Goal: Transaction & Acquisition: Purchase product/service

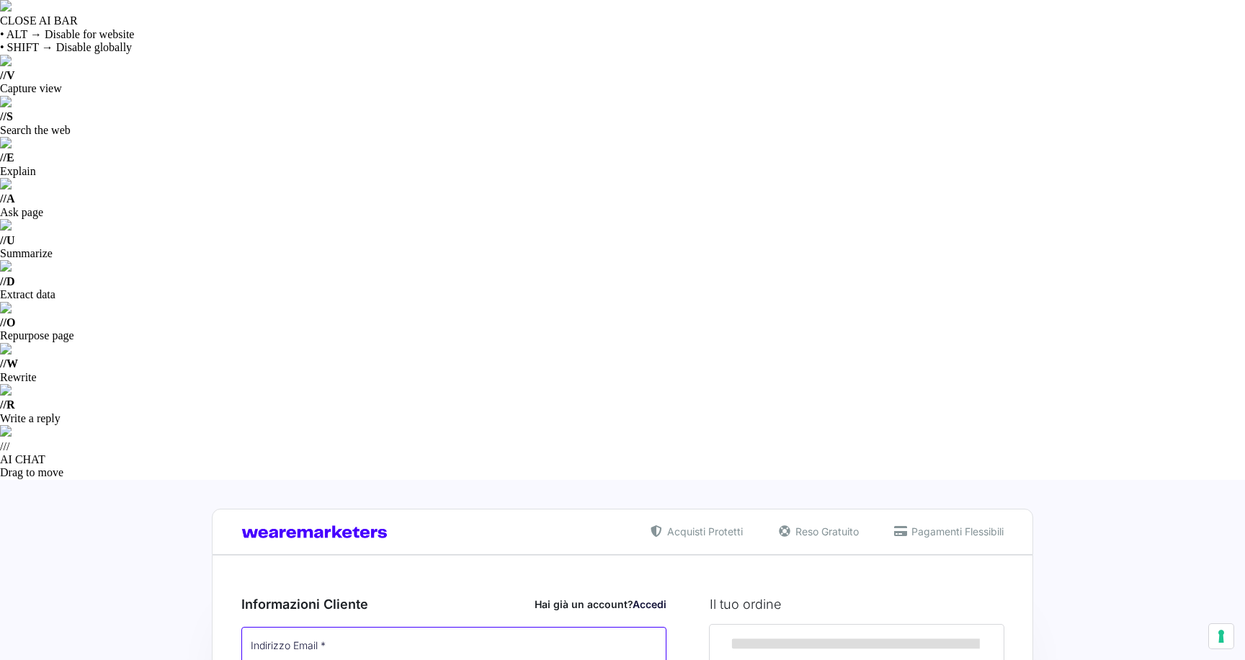
type input "[EMAIL_ADDRESS][DOMAIN_NAME]"
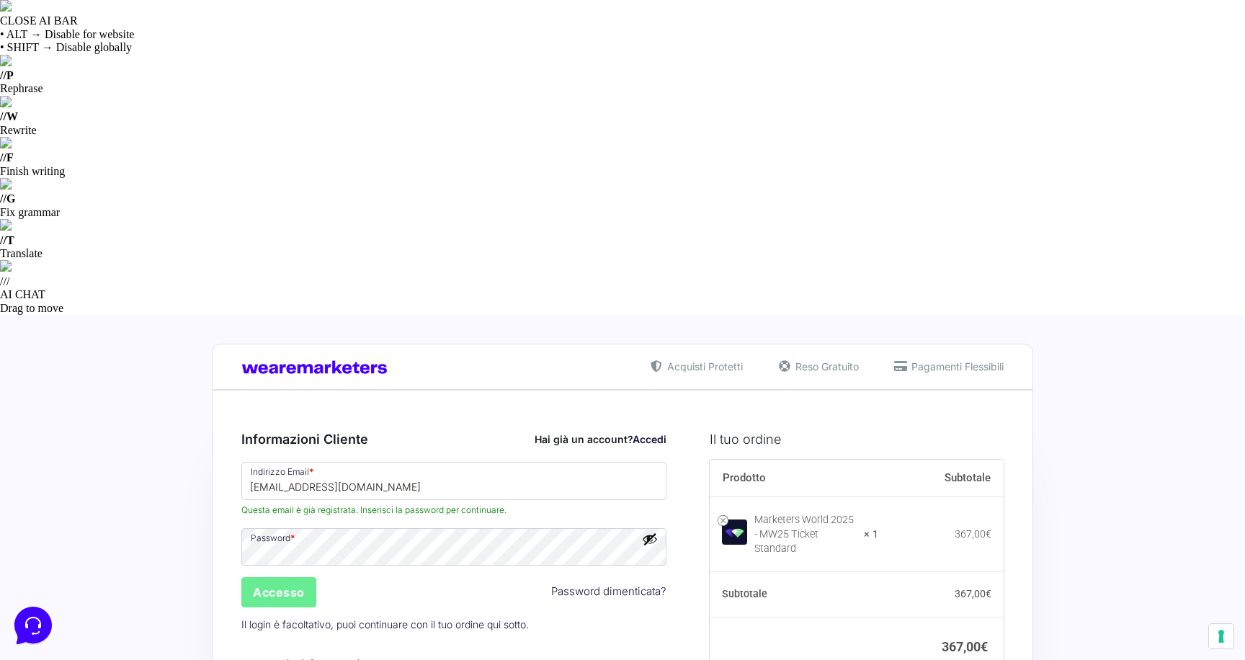
type input "MONETIZZANDO15"
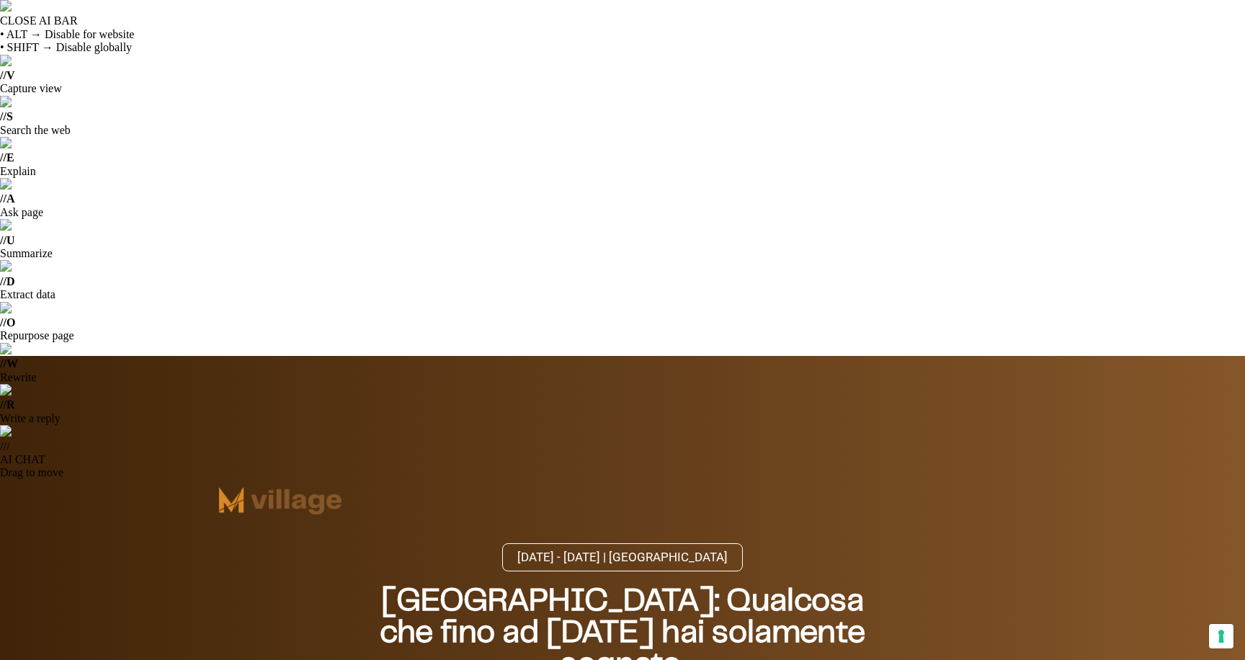
select select
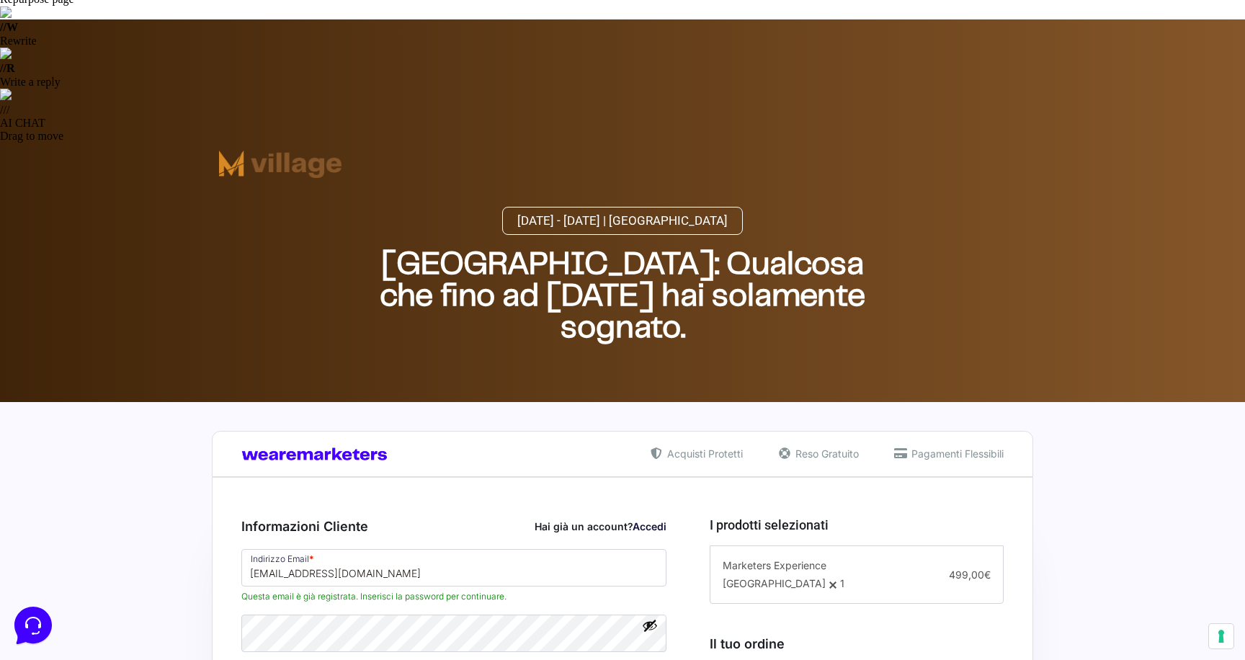
scroll to position [339, 0]
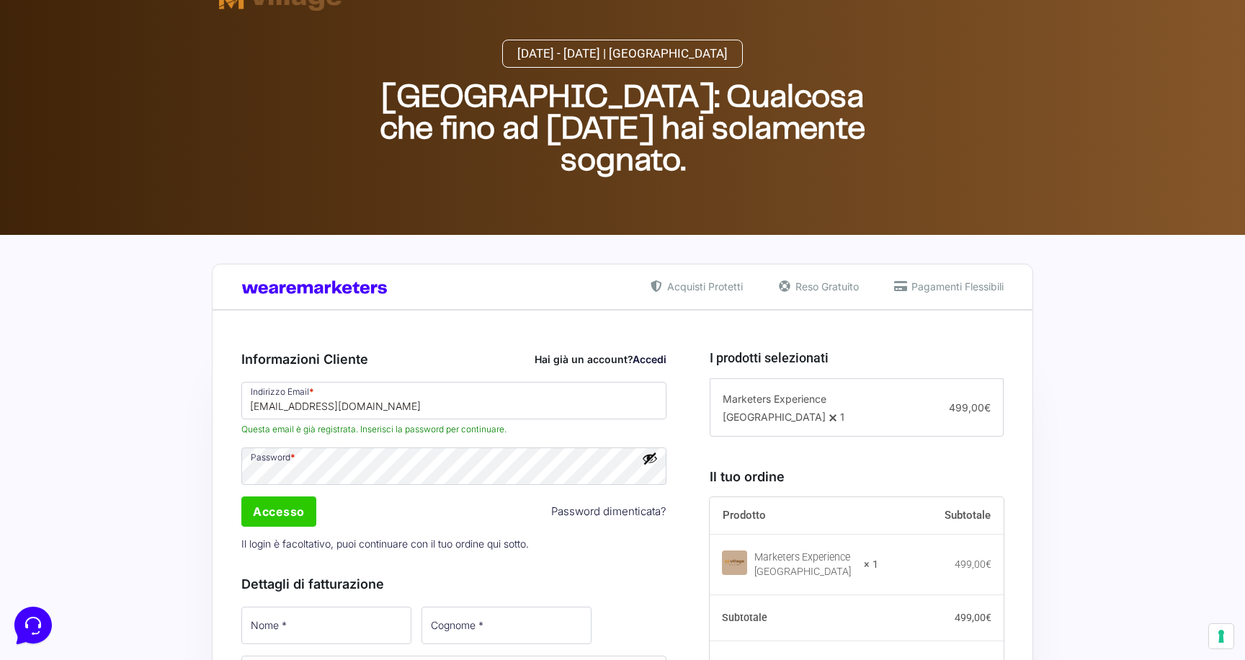
paste input "MWVILLAGE"
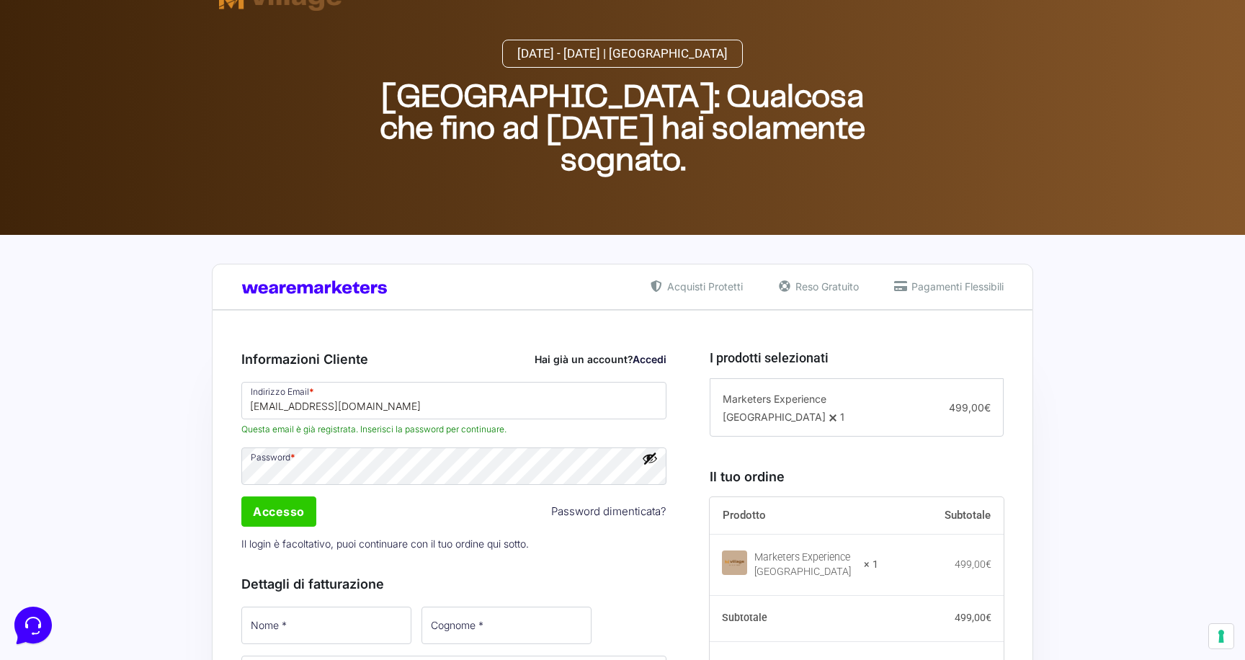
type input "MONETIZZANDO15"
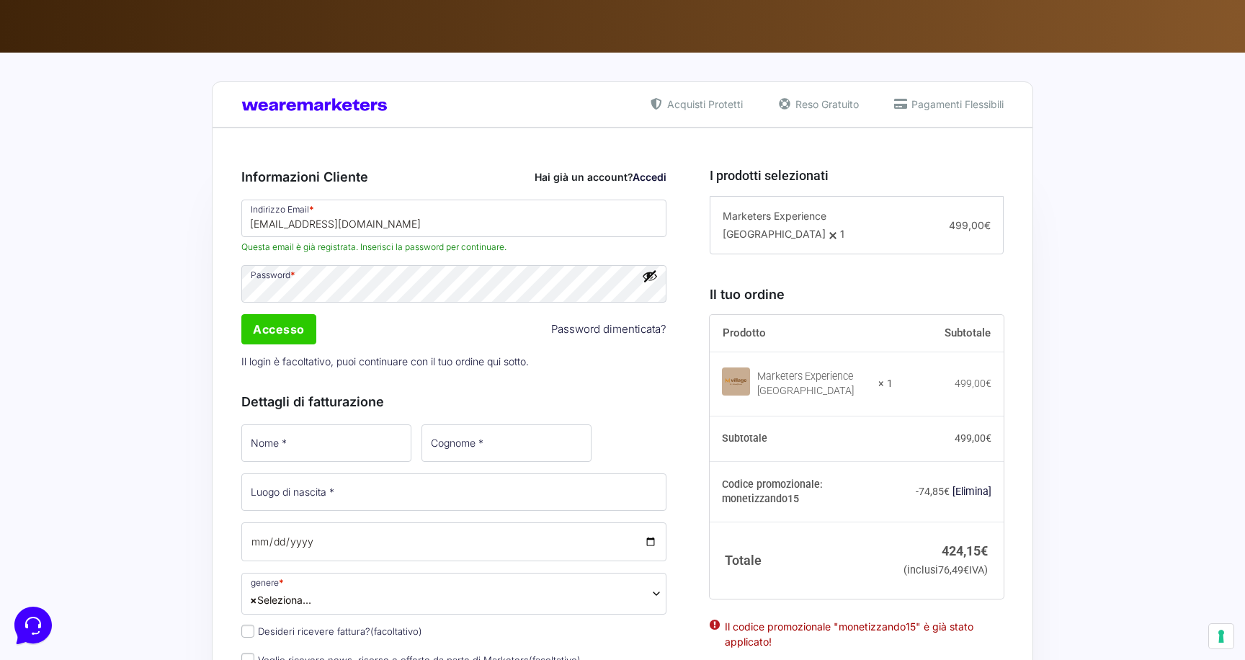
scroll to position [0, 0]
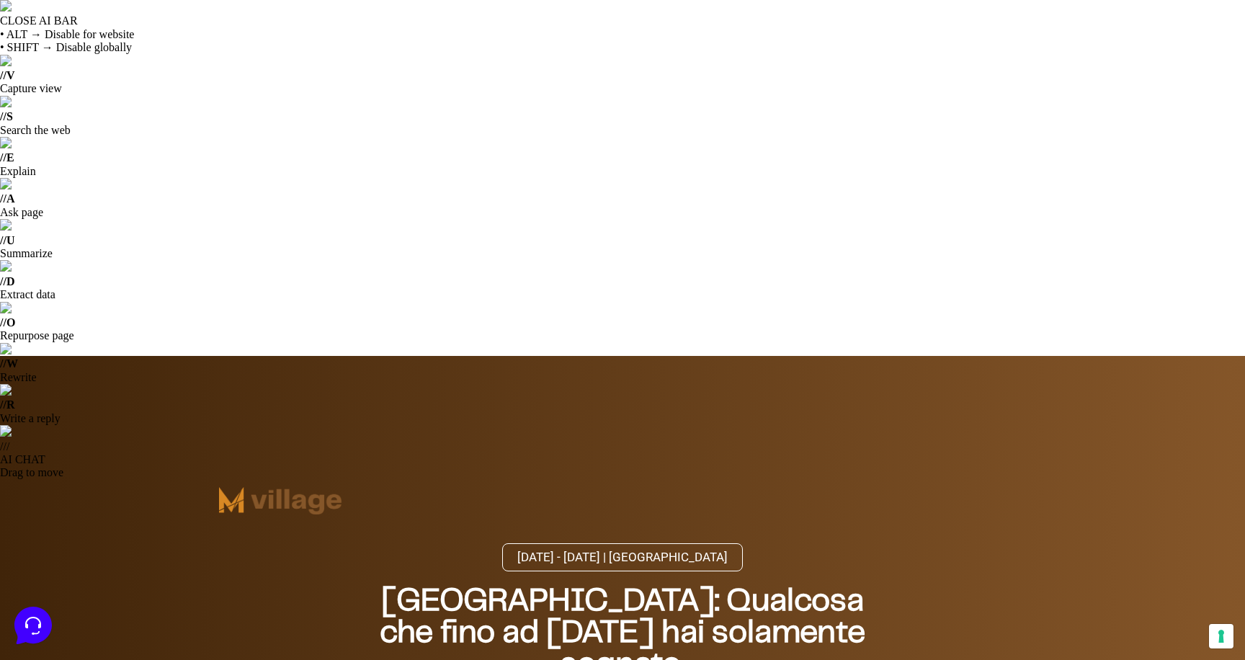
click at [599, 551] on span "15 - 20 Ottobre 2025 | [GEOGRAPHIC_DATA]" at bounding box center [622, 557] width 210 height 12
drag, startPoint x: 264, startPoint y: 16, endPoint x: 967, endPoint y: 0, distance: 703.3
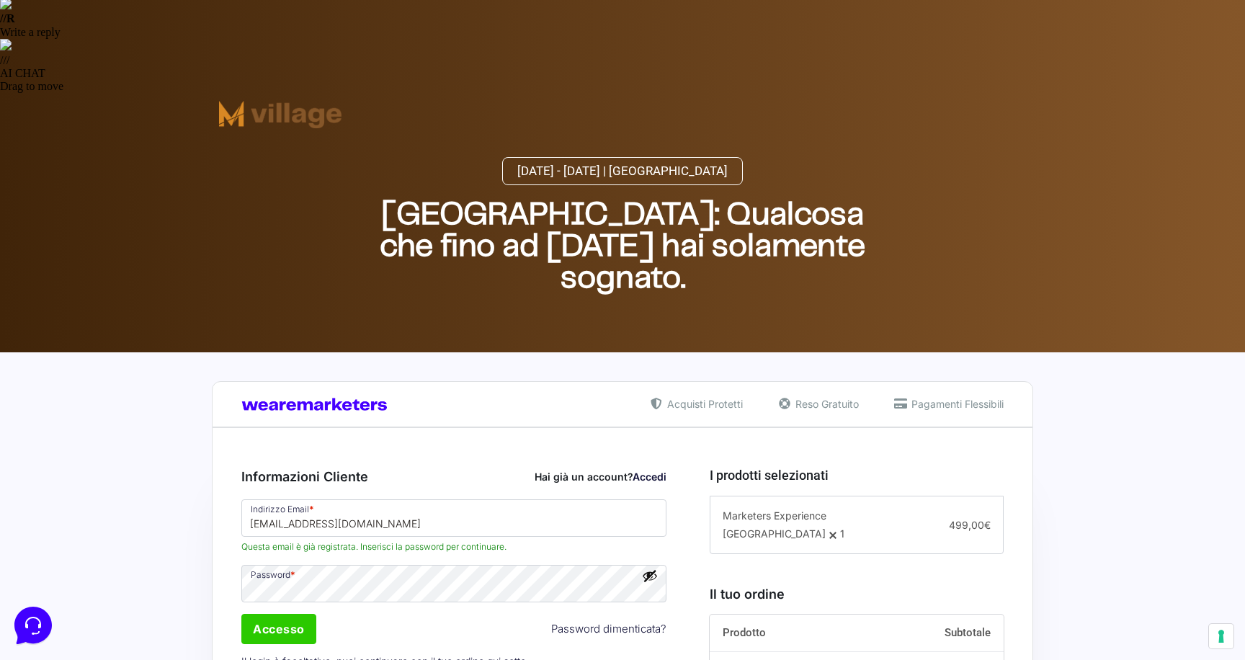
scroll to position [461, 0]
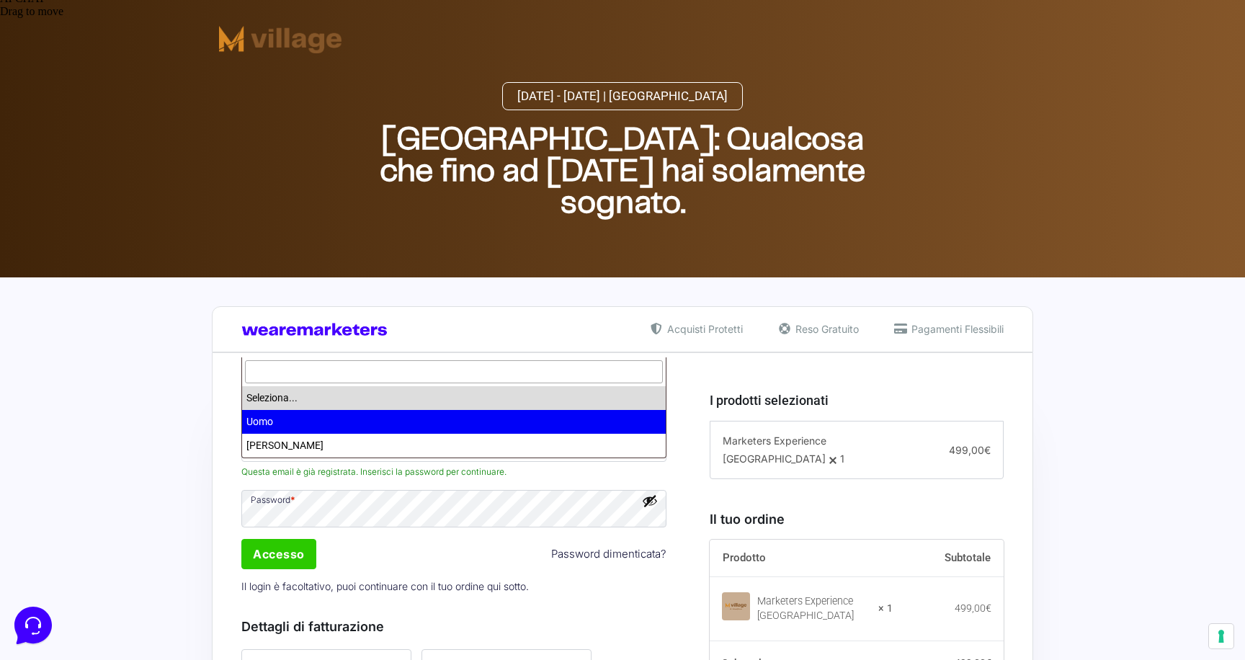
select select "Uomo"
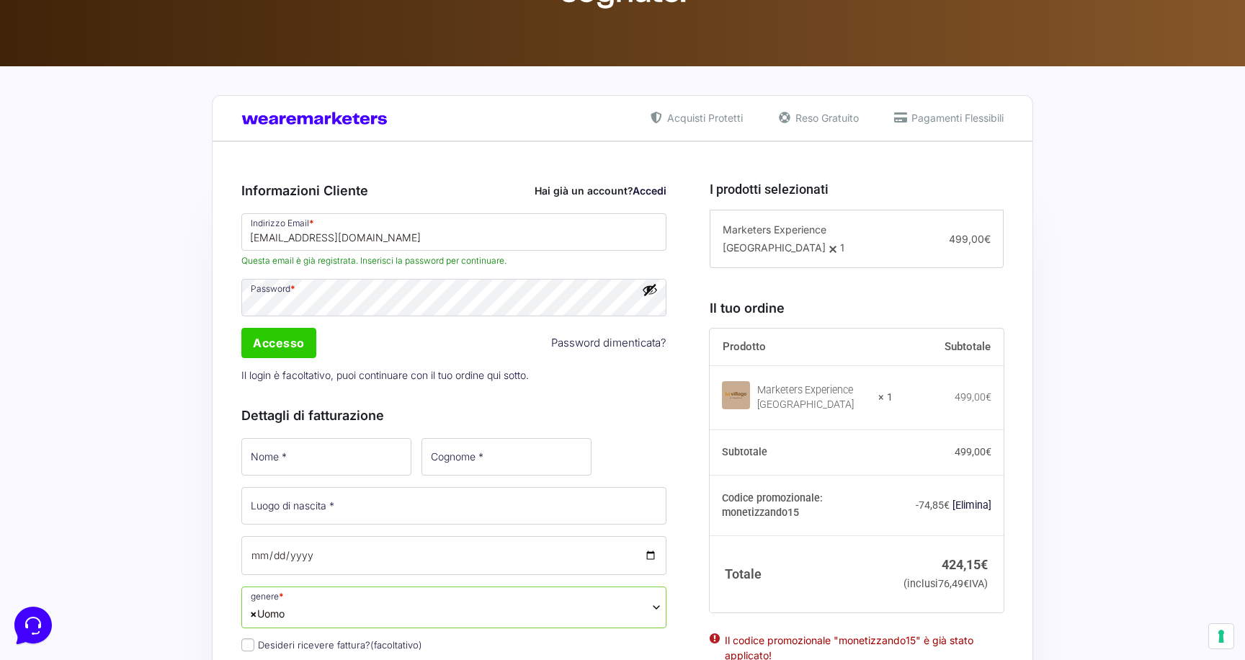
scroll to position [674, 0]
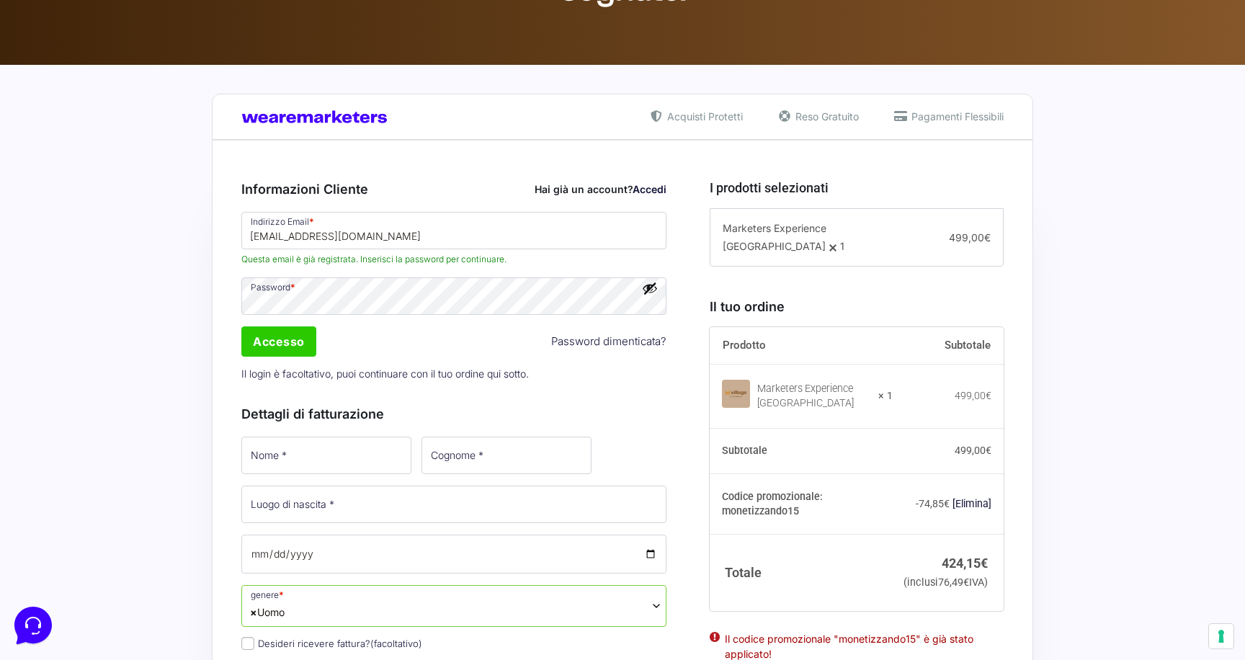
drag, startPoint x: 290, startPoint y: 396, endPoint x: 350, endPoint y: 395, distance: 59.8
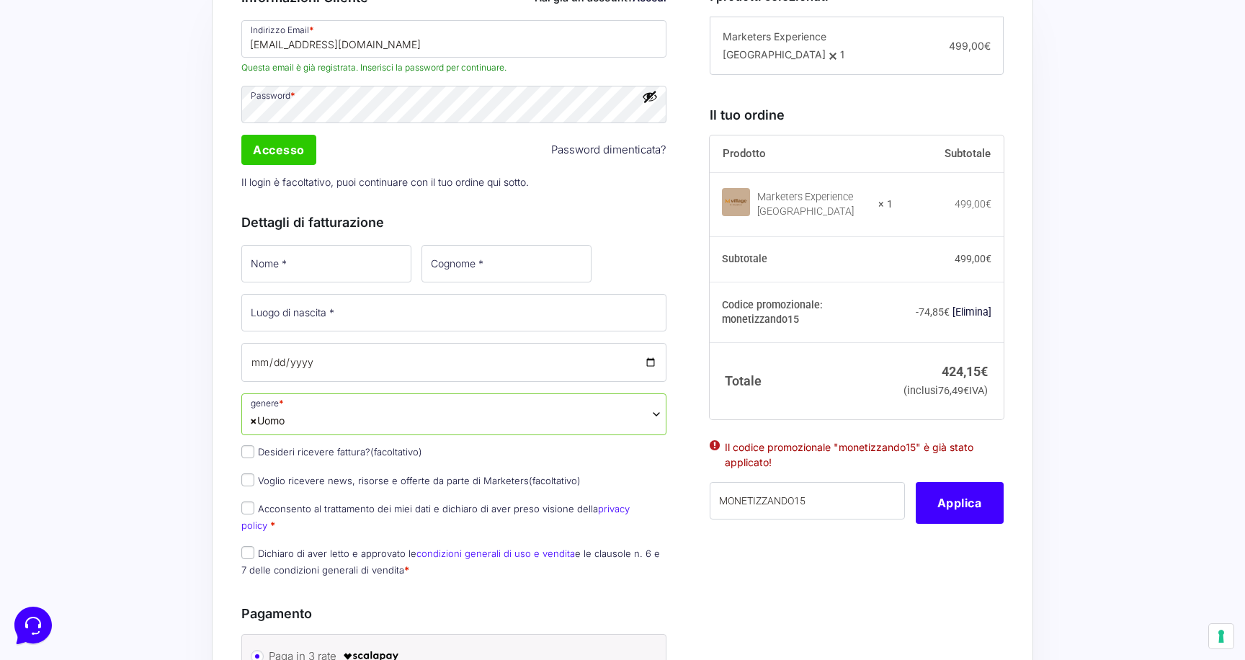
scroll to position [872, 0]
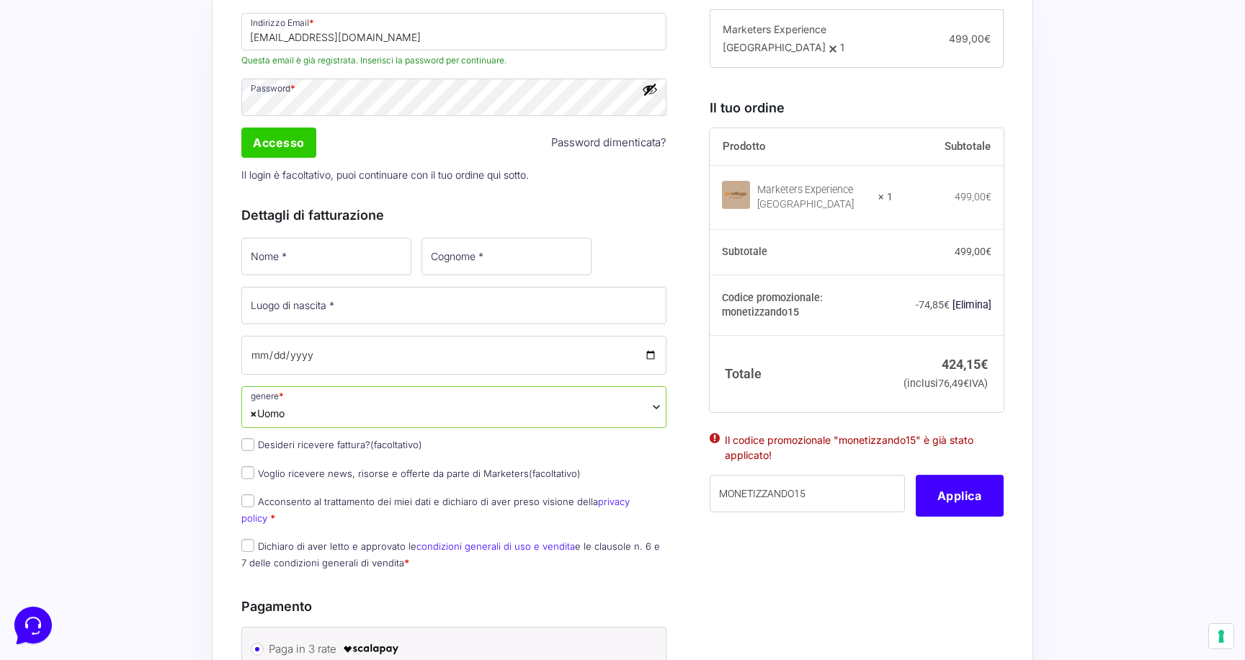
radio input "true"
click at [280, 638] on label "Paga in 3 rate" at bounding box center [451, 649] width 365 height 22
click at [264, 643] on input "Paga in 3 rate" at bounding box center [257, 649] width 13 height 13
radio input "true"
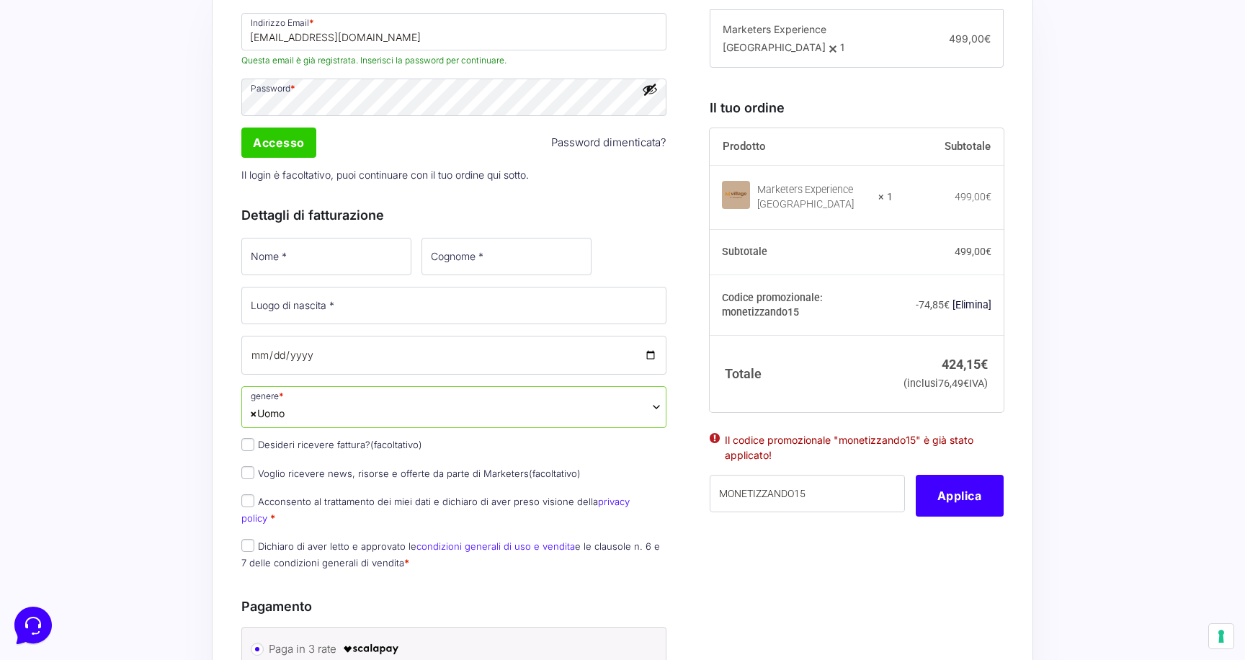
radio input "true"
click at [169, 410] on div "Acquisti Protetti Reso Gratuito Pagamenti Flessibili Riepilogo Ordine 424,15 € …" at bounding box center [622, 512] width 1245 height 1293
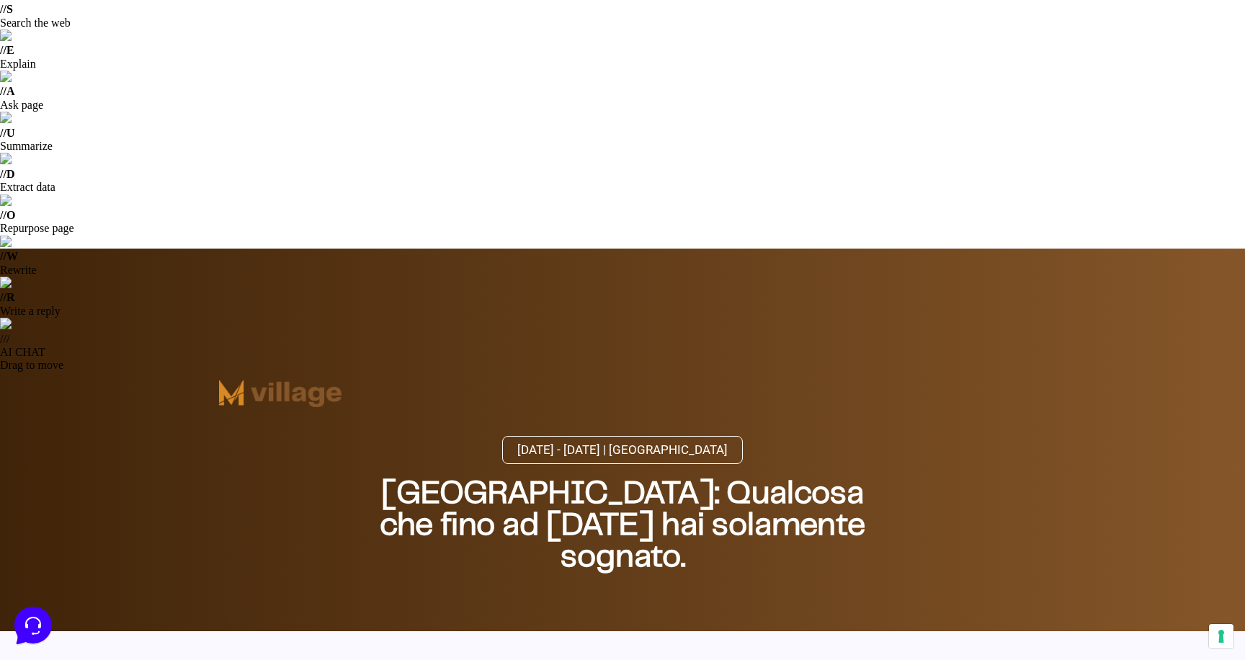
scroll to position [113, 0]
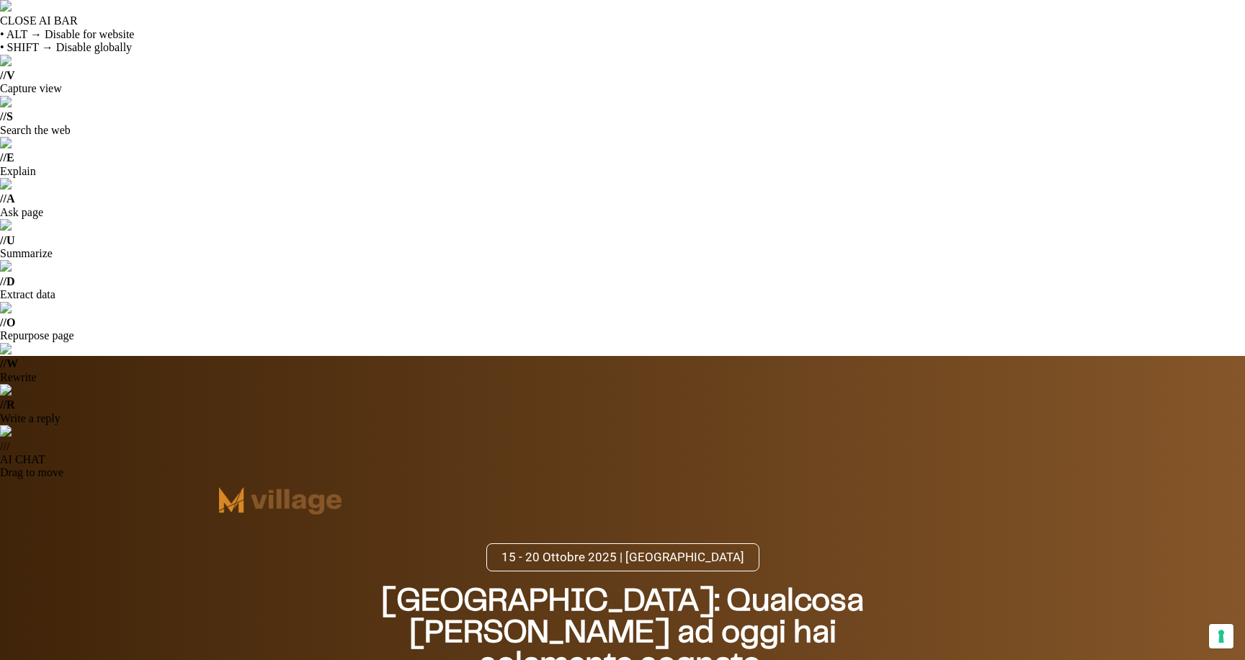
select select "Uomo"
select select
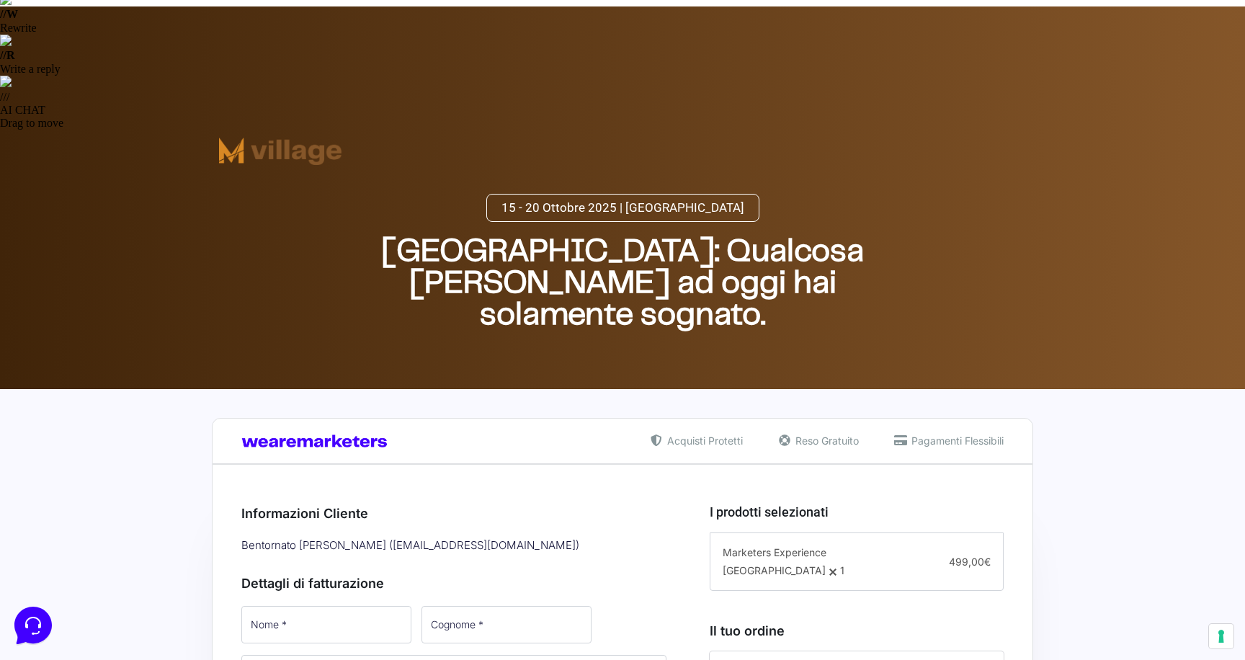
scroll to position [366, 0]
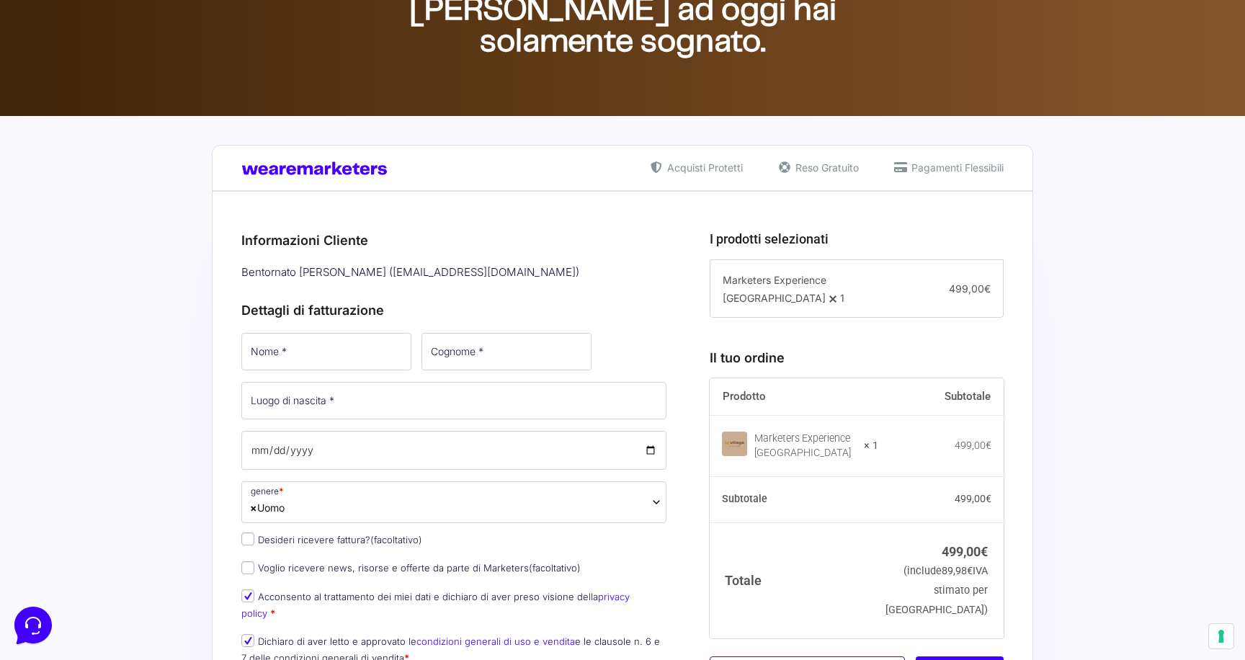
scroll to position [488, 0]
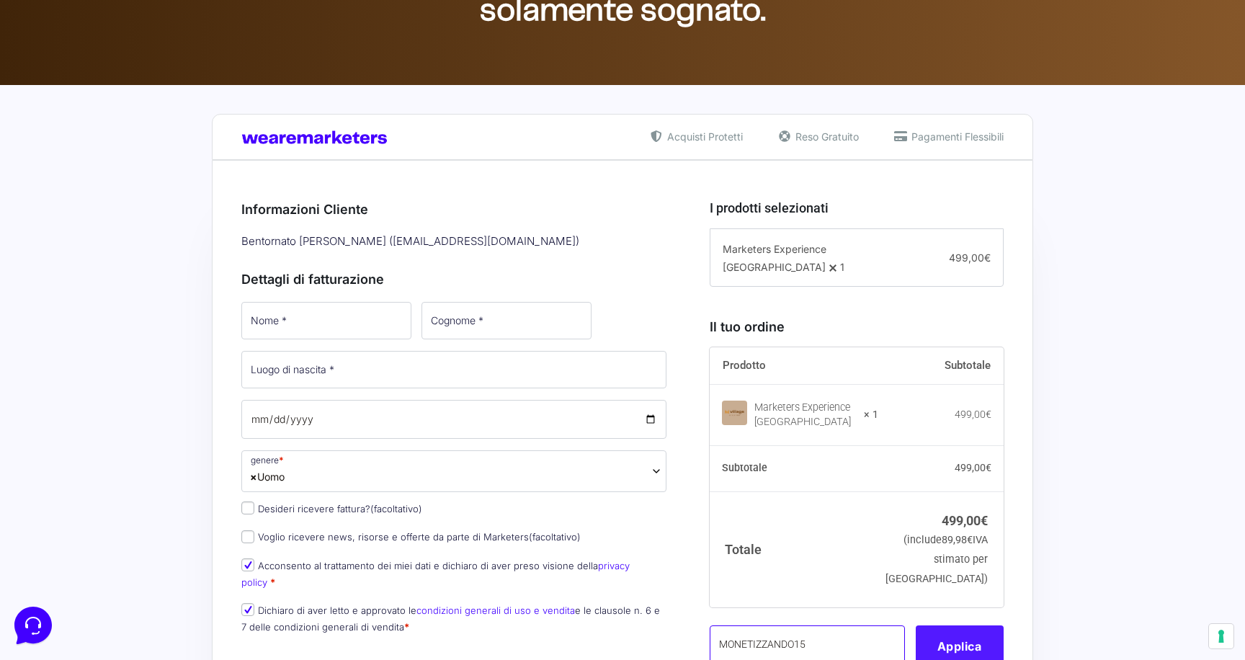
type input "MONETIZZANDO15"
click at [951, 625] on button "Applica" at bounding box center [960, 646] width 88 height 42
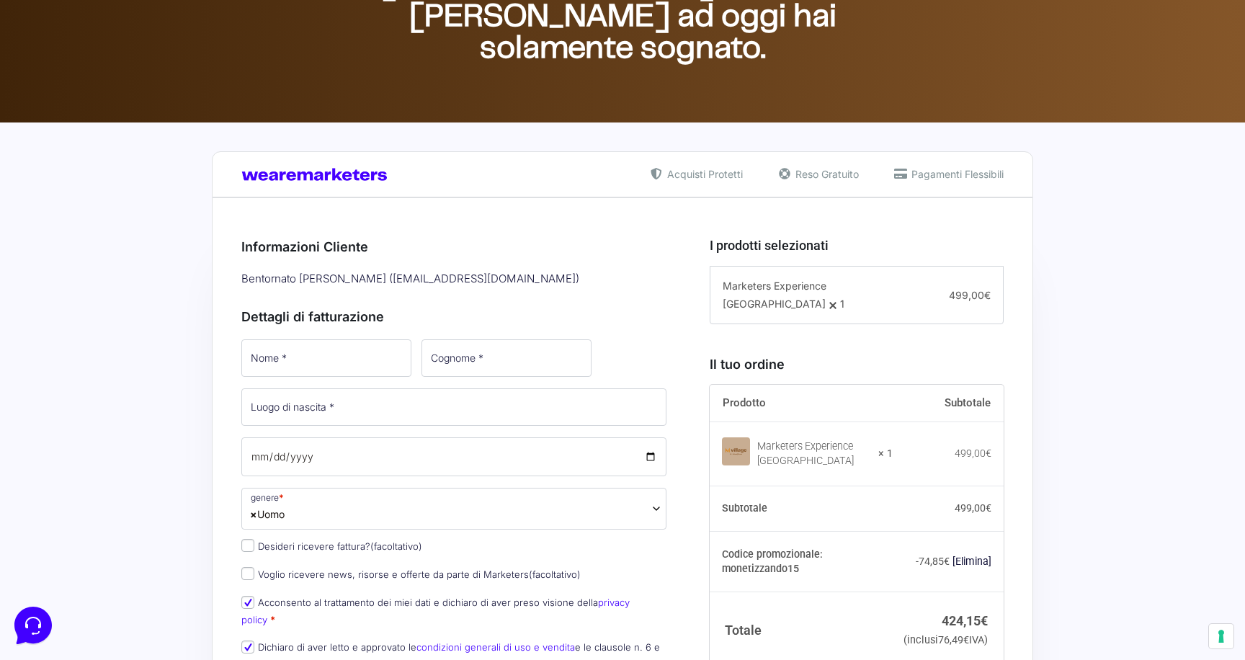
scroll to position [619, 0]
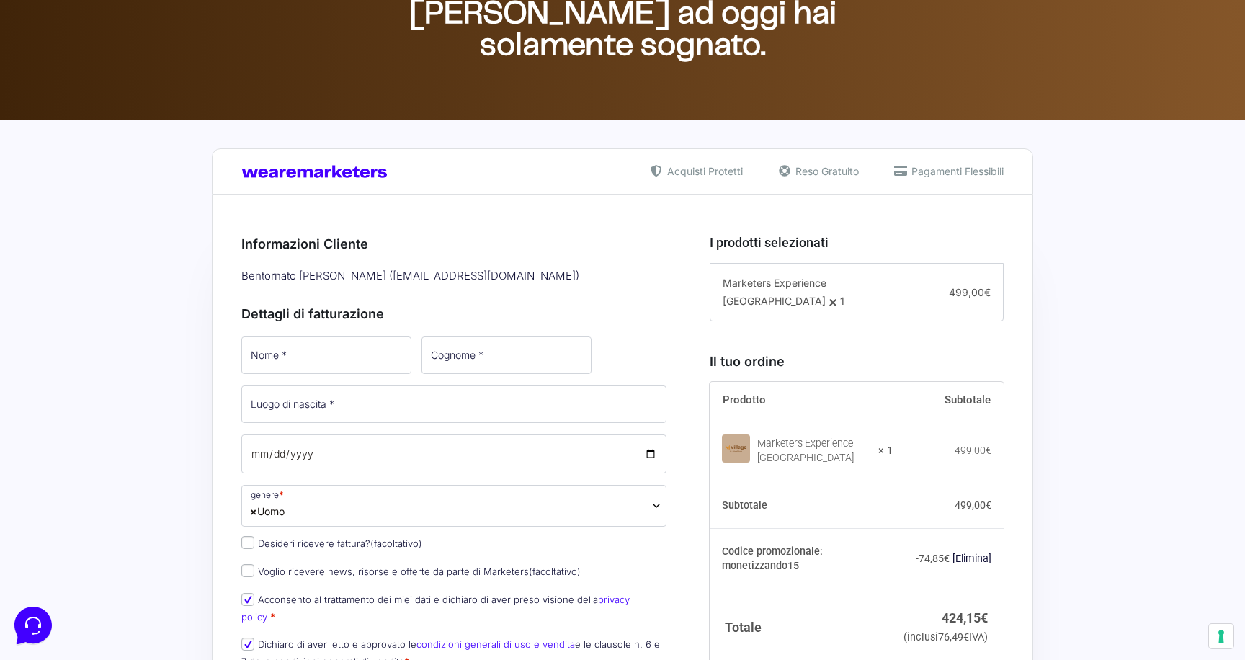
radio input "true"
